Goal: Information Seeking & Learning: Learn about a topic

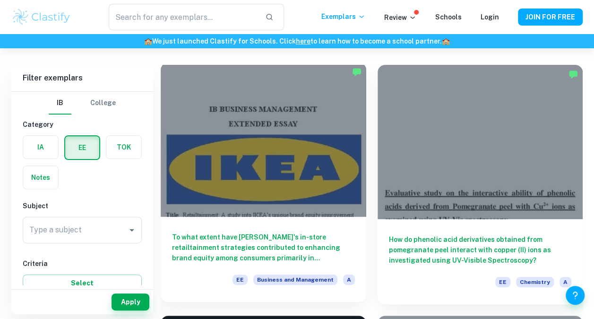
scroll to position [43, 0]
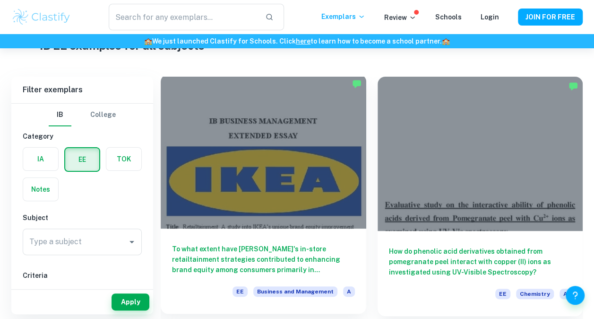
click at [290, 147] on div at bounding box center [264, 151] width 206 height 154
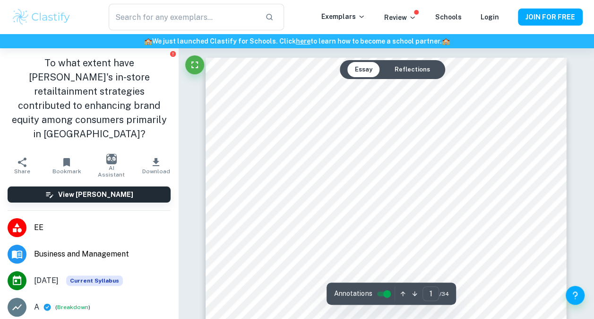
click at [406, 68] on button "Reflections" at bounding box center [412, 69] width 51 height 15
click at [374, 70] on button "Essay" at bounding box center [364, 69] width 33 height 15
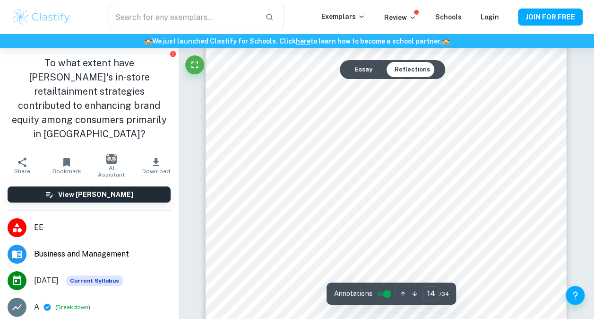
scroll to position [7058, 0]
click at [367, 68] on button "Essay" at bounding box center [364, 69] width 33 height 15
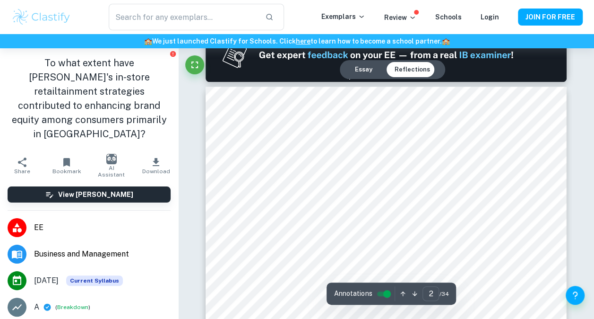
scroll to position [558, 0]
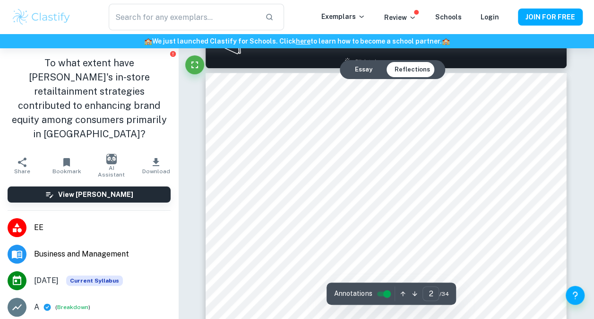
click at [357, 78] on div "Essay Reflections" at bounding box center [392, 69] width 105 height 19
click at [358, 72] on button "Essay" at bounding box center [364, 69] width 33 height 15
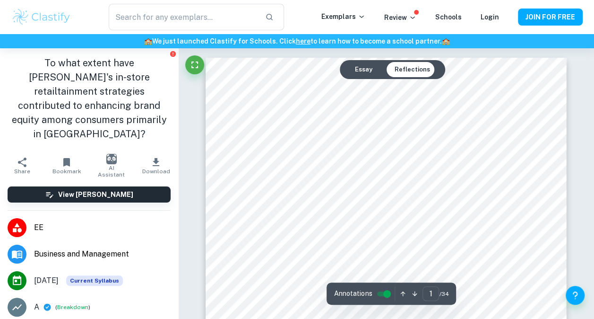
click at [358, 72] on button "Essay" at bounding box center [364, 69] width 33 height 15
click at [363, 75] on button "Essay" at bounding box center [364, 69] width 33 height 15
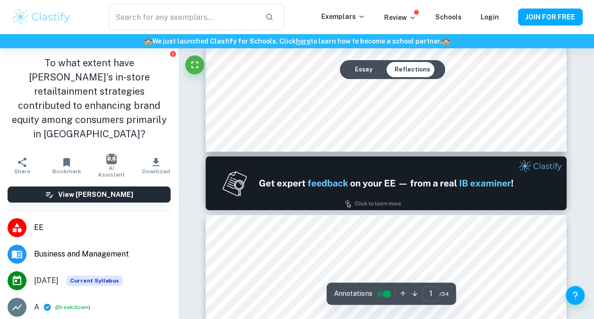
type input "2"
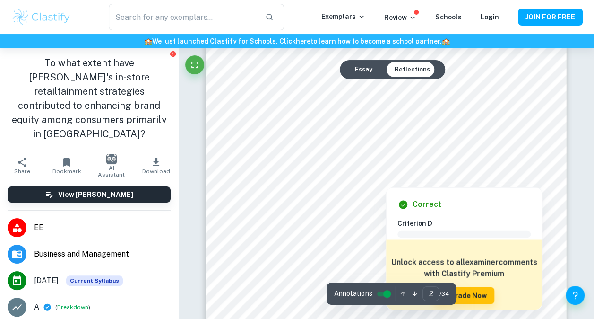
scroll to position [683, 0]
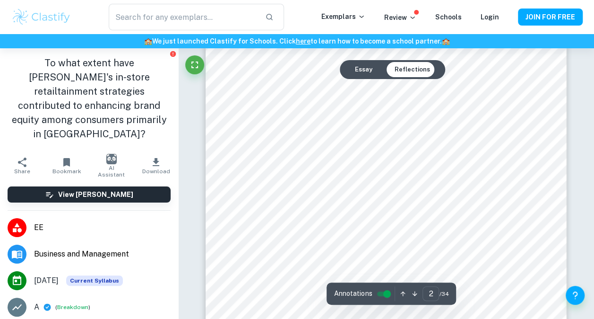
click at [384, 296] on input "controlled" at bounding box center [387, 293] width 34 height 11
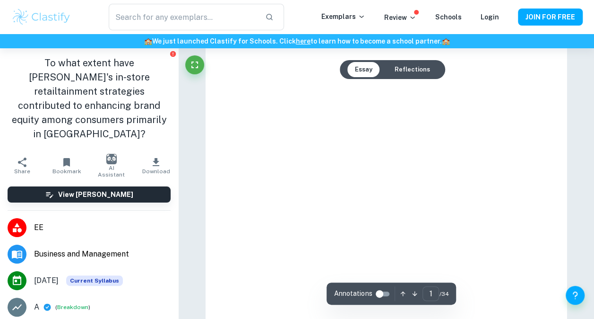
type input "2"
click at [384, 296] on input "controlled" at bounding box center [380, 293] width 34 height 11
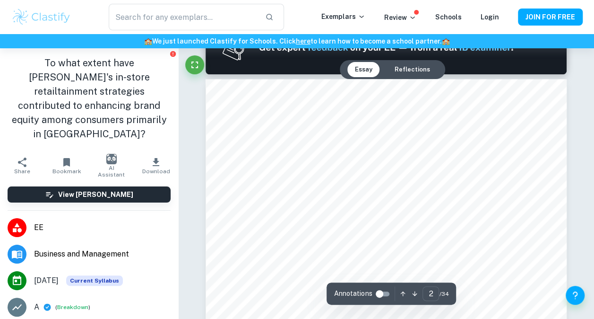
scroll to position [551, 0]
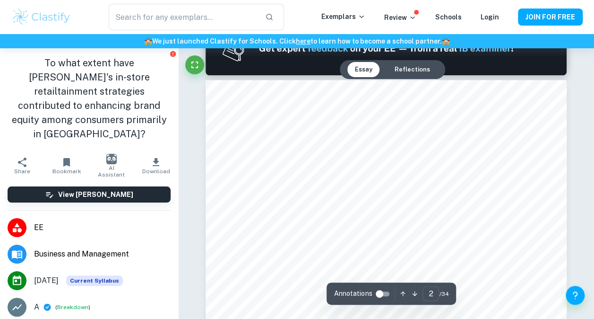
click at [382, 296] on input "controlled" at bounding box center [380, 293] width 34 height 11
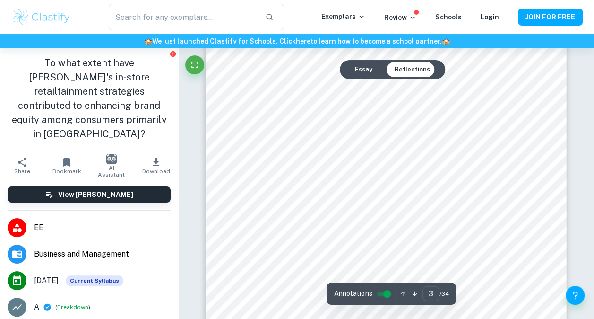
scroll to position [1327, 0]
type input "5"
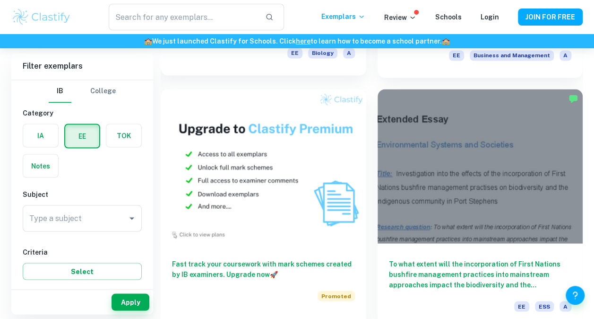
scroll to position [784, 0]
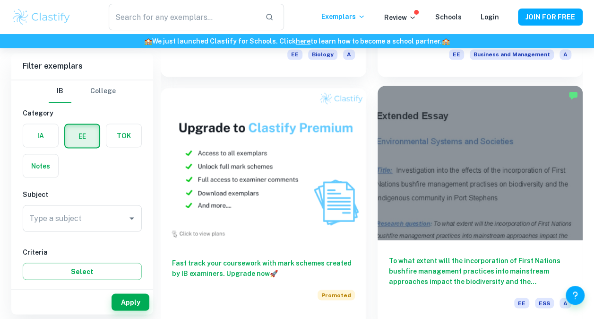
click at [469, 209] on div at bounding box center [481, 163] width 206 height 154
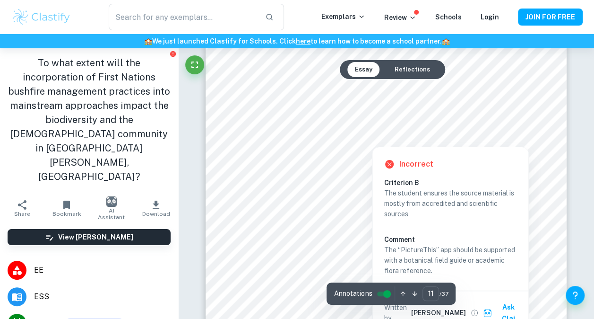
scroll to position [5406, 0]
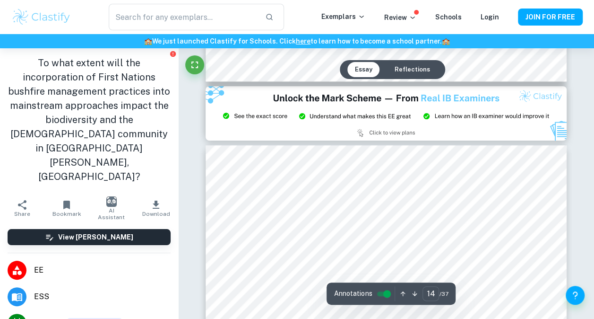
type input "15"
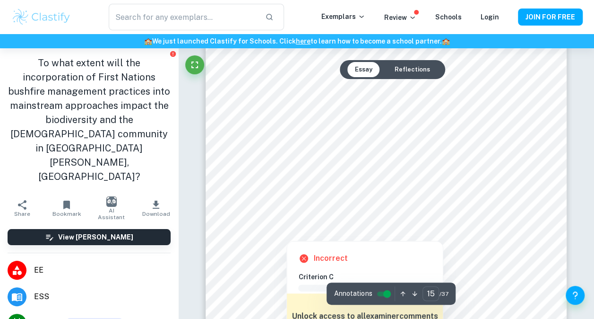
scroll to position [7473, 0]
click at [382, 163] on div at bounding box center [383, 163] width 287 height 22
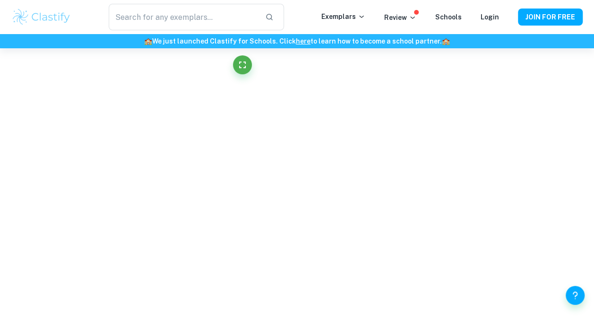
scroll to position [3083, 0]
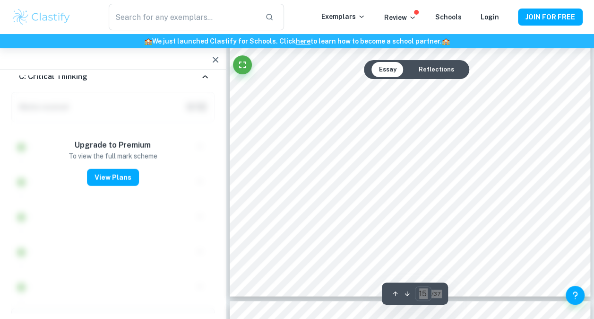
type input "15"
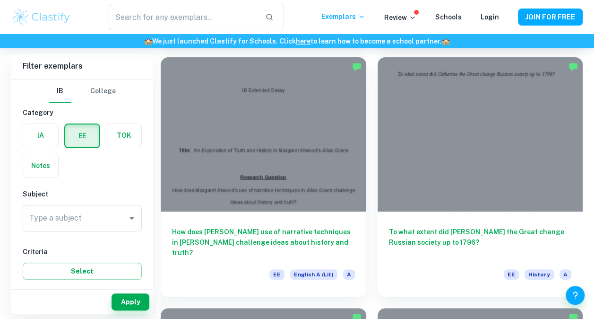
scroll to position [1818, 0]
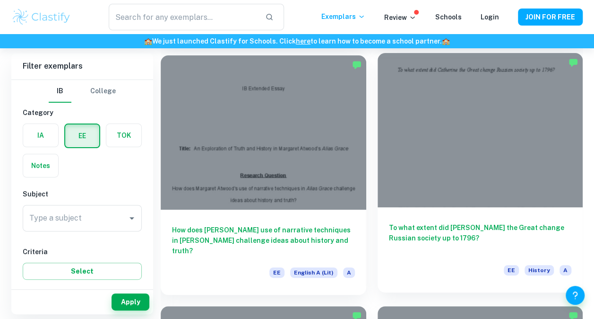
click at [384, 139] on div at bounding box center [481, 130] width 206 height 154
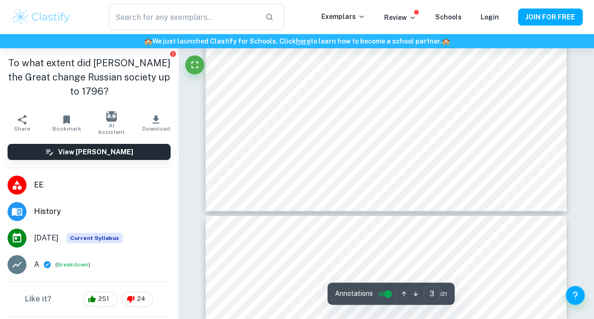
scroll to position [1506, 0]
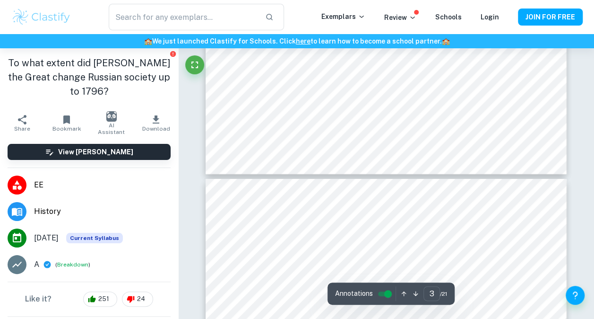
type input "4"
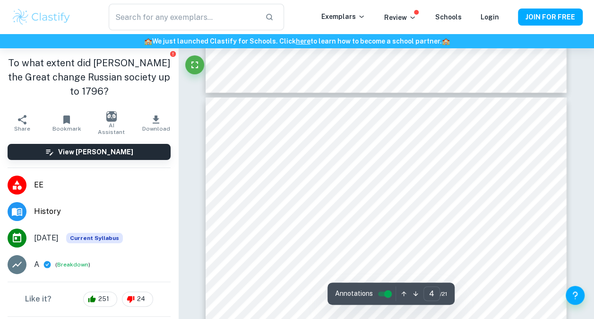
scroll to position [1628, 0]
